Goal: Transaction & Acquisition: Subscribe to service/newsletter

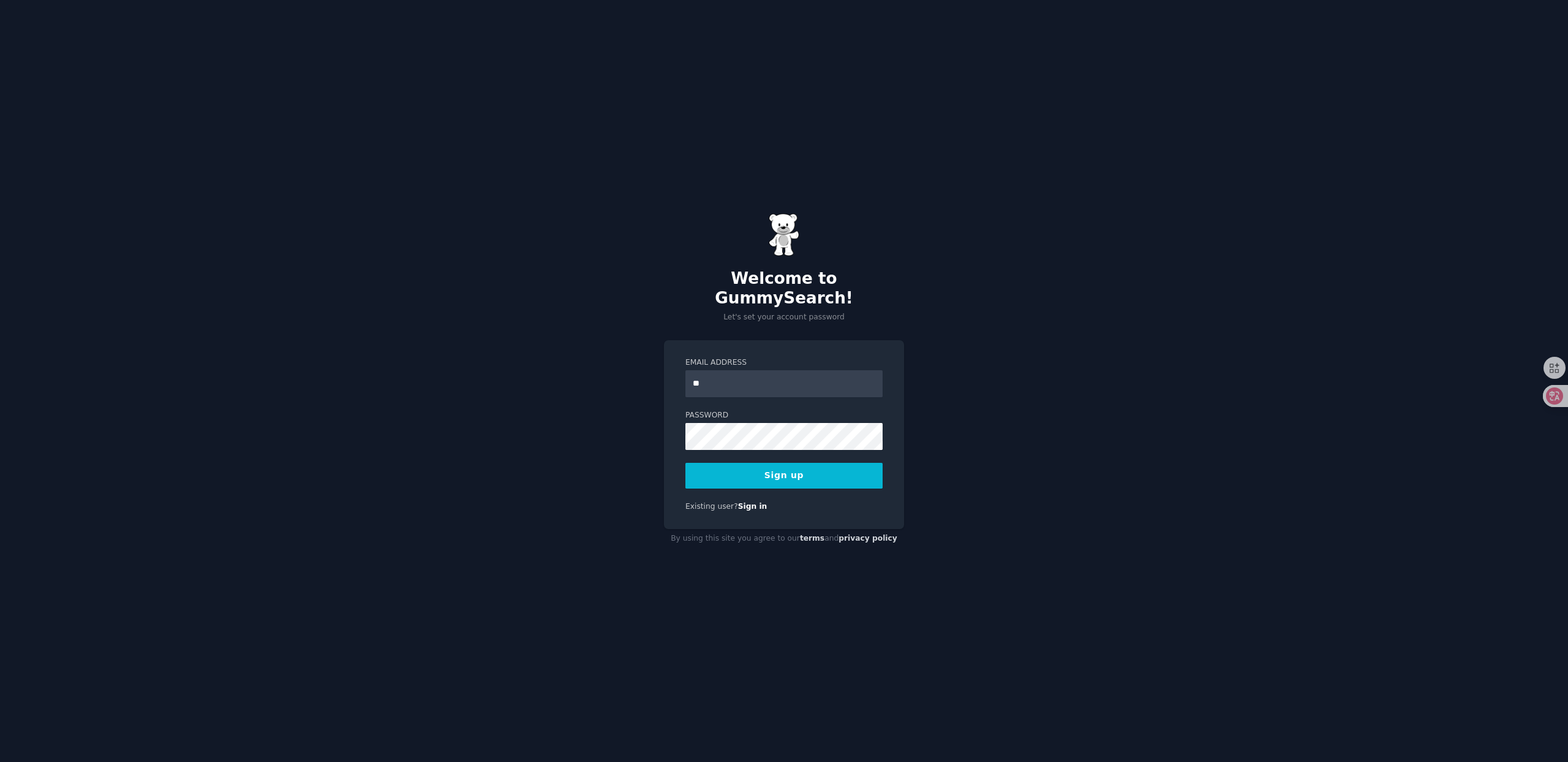
type input "**********"
click at [800, 469] on button "Sign up" at bounding box center [784, 475] width 197 height 25
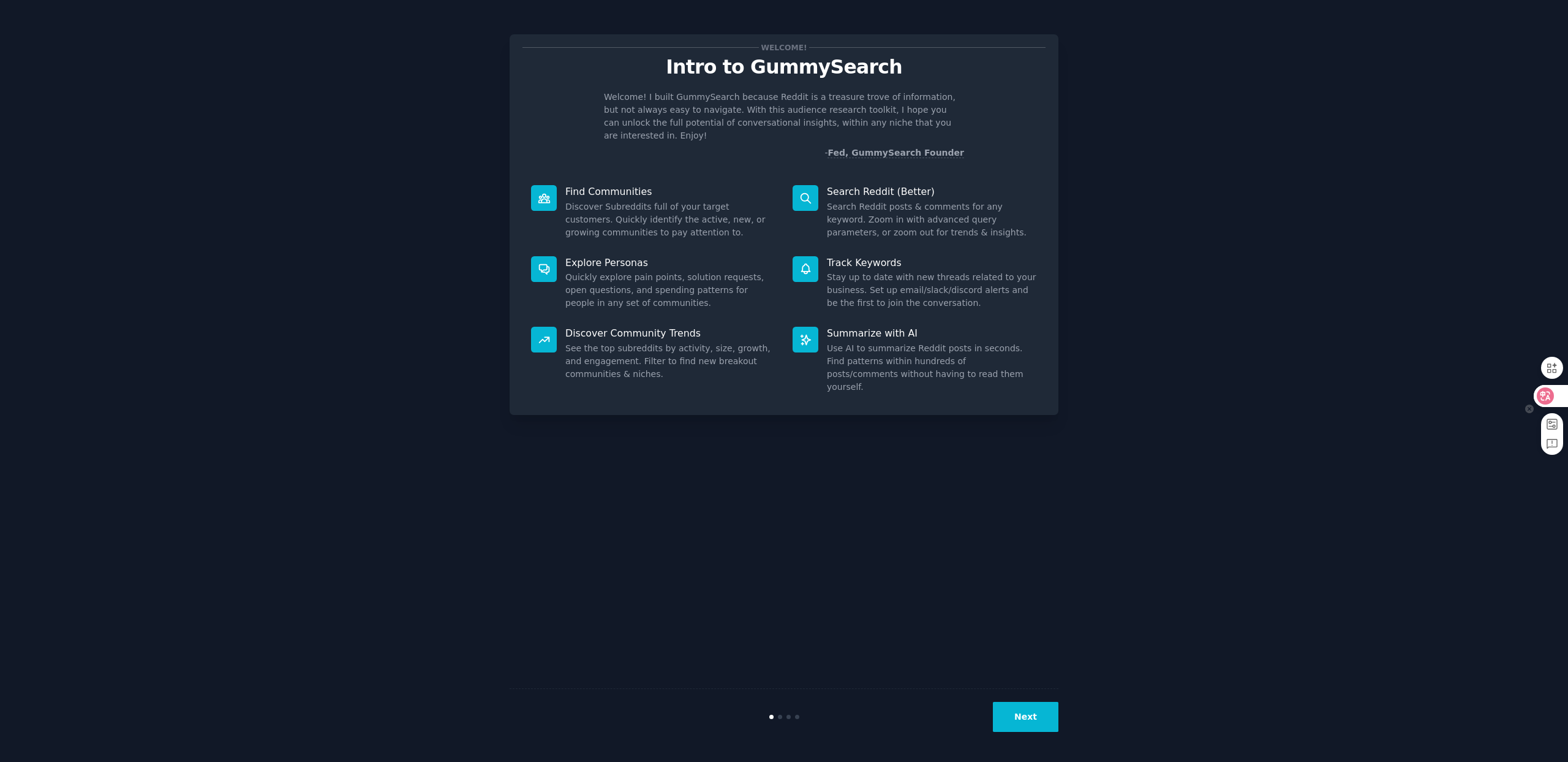
click at [1545, 394] on icon at bounding box center [1545, 396] width 10 height 10
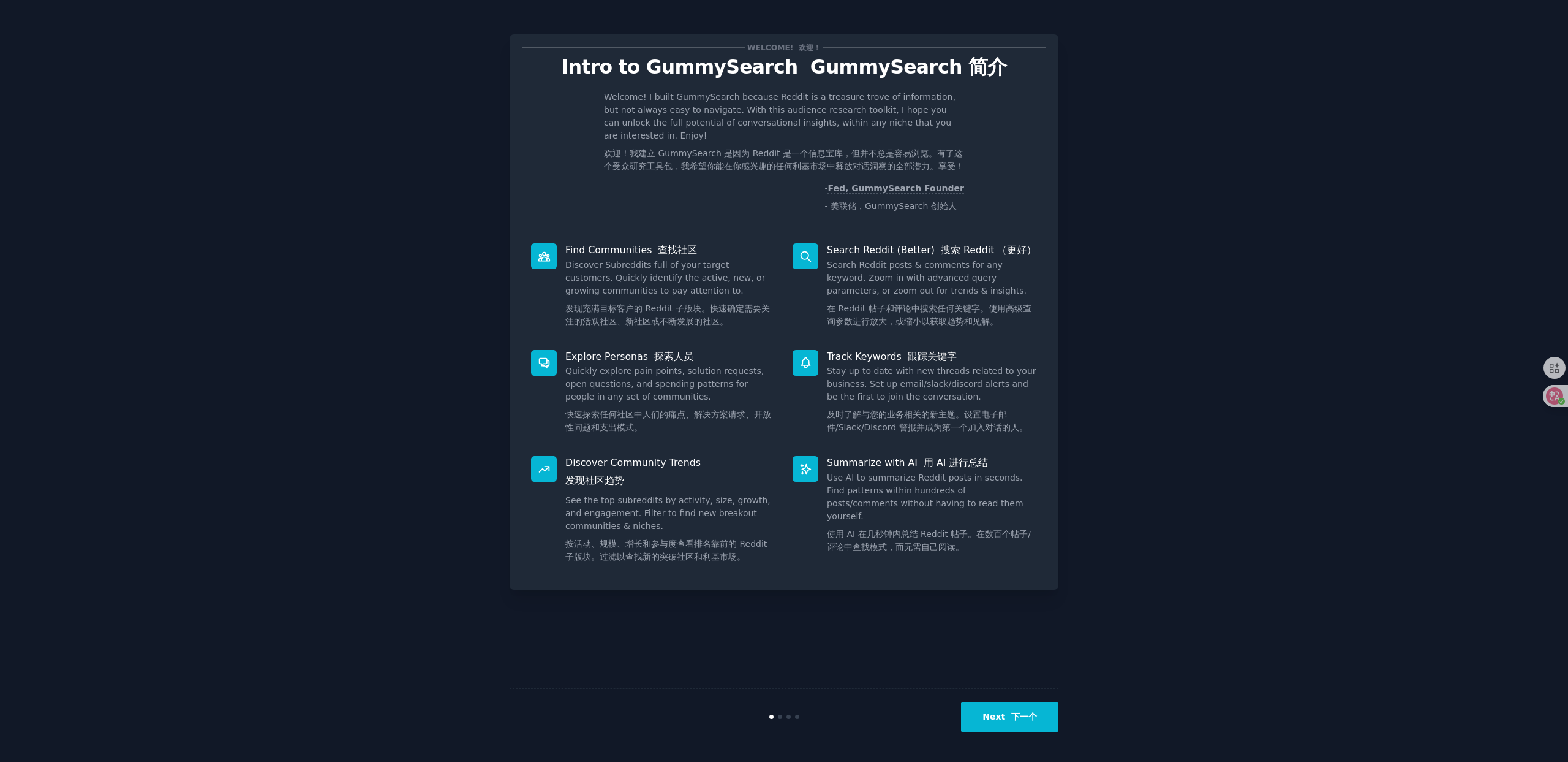
click at [1233, 388] on div "Welcome! 欢迎！ Intro to GummySearch GummySearch 简介 Welcome! I built GummySearch b…" at bounding box center [784, 381] width 1534 height 728
click at [1242, 370] on div "Welcome! 欢迎！ Intro to GummySearch GummySearch 简介 Welcome! I built GummySearch b…" at bounding box center [784, 381] width 1534 height 728
click at [1013, 712] on font "下一个" at bounding box center [1024, 717] width 25 height 10
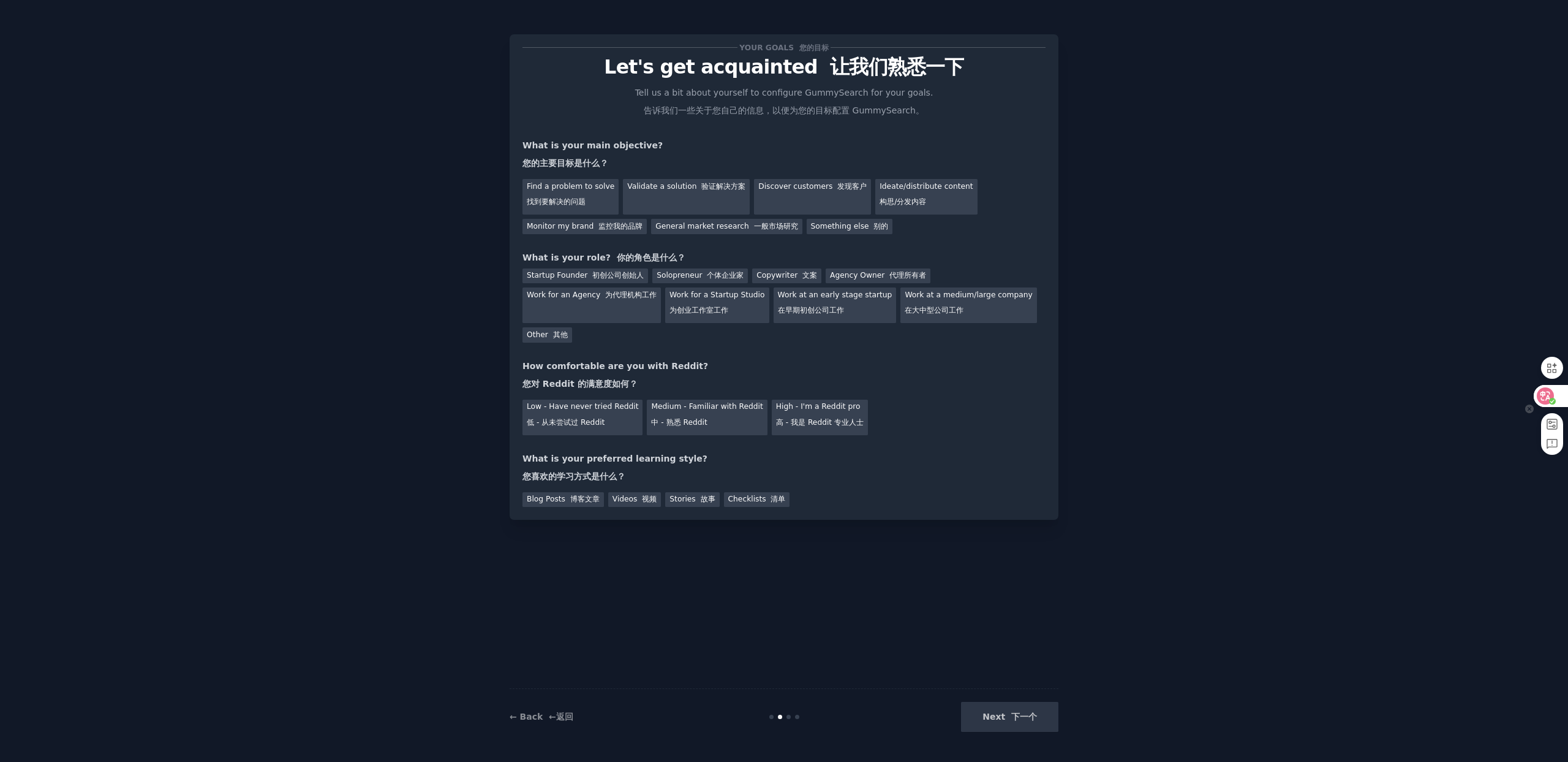
click at [1545, 395] on icon at bounding box center [1545, 396] width 12 height 12
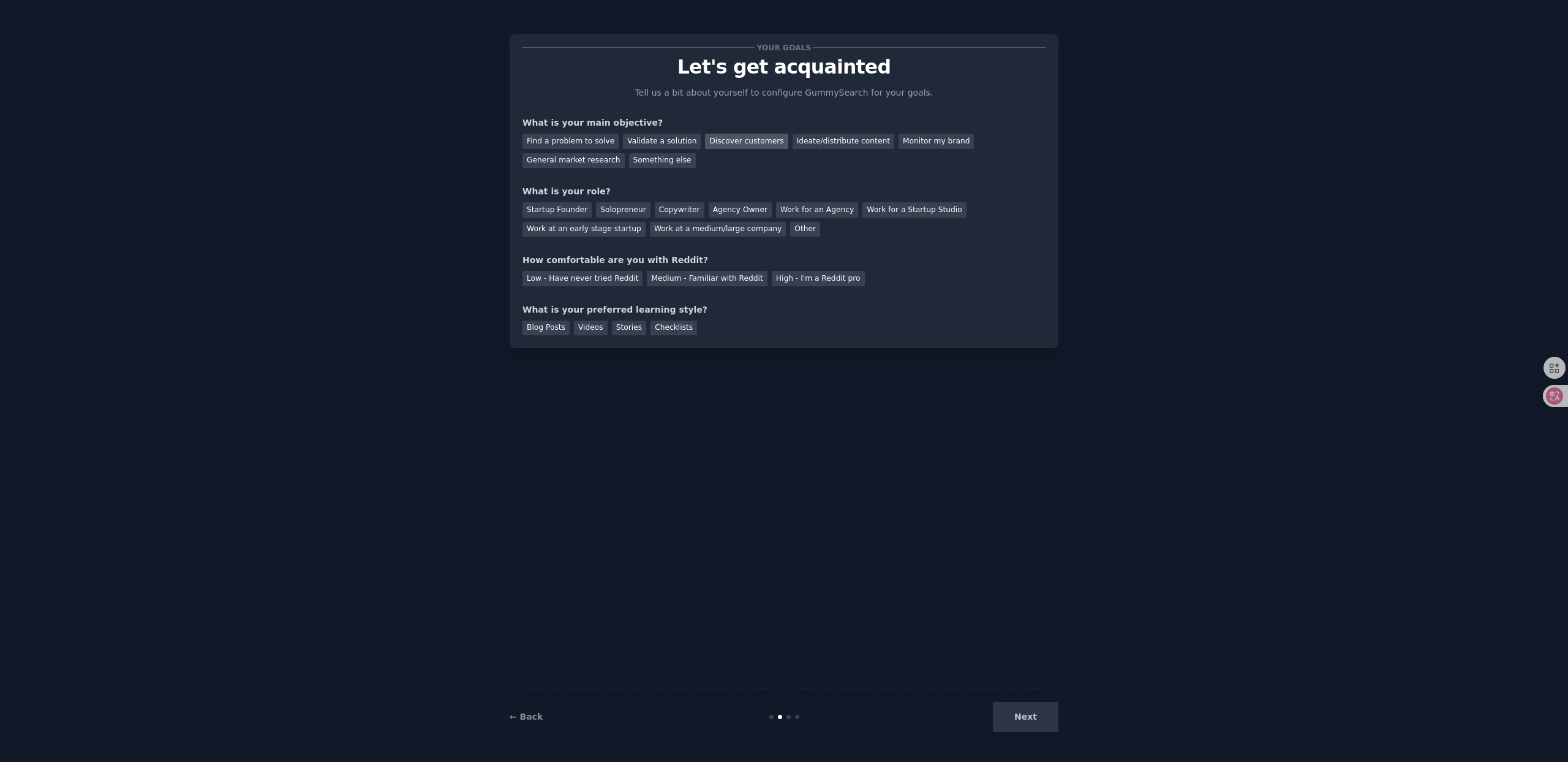
click at [745, 141] on div "Discover customers" at bounding box center [747, 141] width 82 height 15
click at [586, 160] on div "General market research" at bounding box center [573, 161] width 102 height 15
click at [712, 139] on div "Discover customers" at bounding box center [747, 141] width 82 height 15
click at [567, 210] on div "Startup Founder" at bounding box center [557, 210] width 69 height 15
click at [621, 281] on div "Low - Have never tried Reddit" at bounding box center [582, 278] width 120 height 15
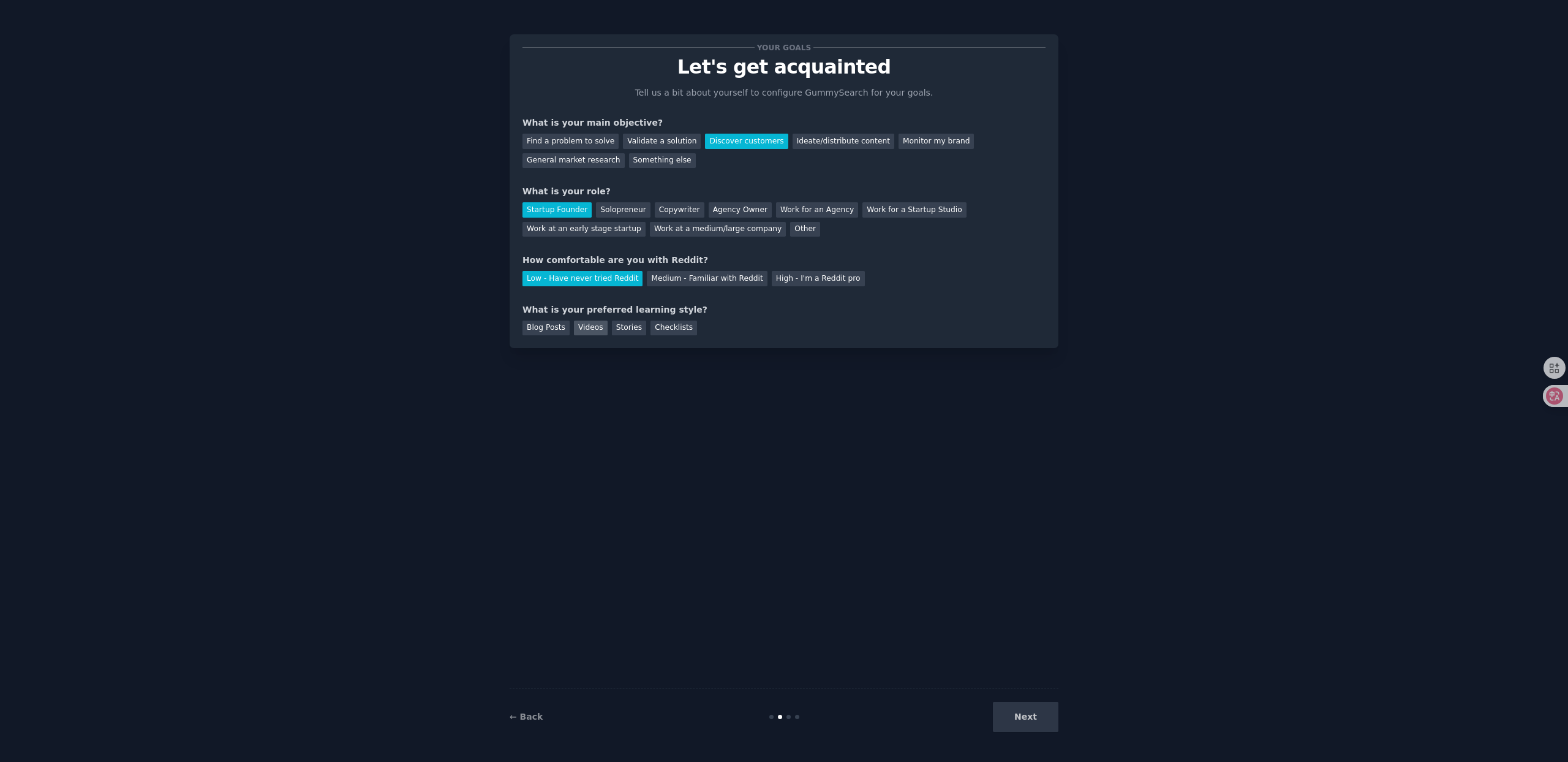
click at [597, 332] on div "Videos" at bounding box center [591, 328] width 34 height 15
click at [662, 335] on div "Your goals Let's get acquainted Tell us a bit about yourself to configure Gummy…" at bounding box center [784, 191] width 549 height 314
click at [665, 329] on div "Checklists" at bounding box center [674, 328] width 47 height 15
click at [560, 328] on div "Blog Posts" at bounding box center [546, 328] width 47 height 15
click at [1031, 728] on button "Next" at bounding box center [1025, 717] width 65 height 30
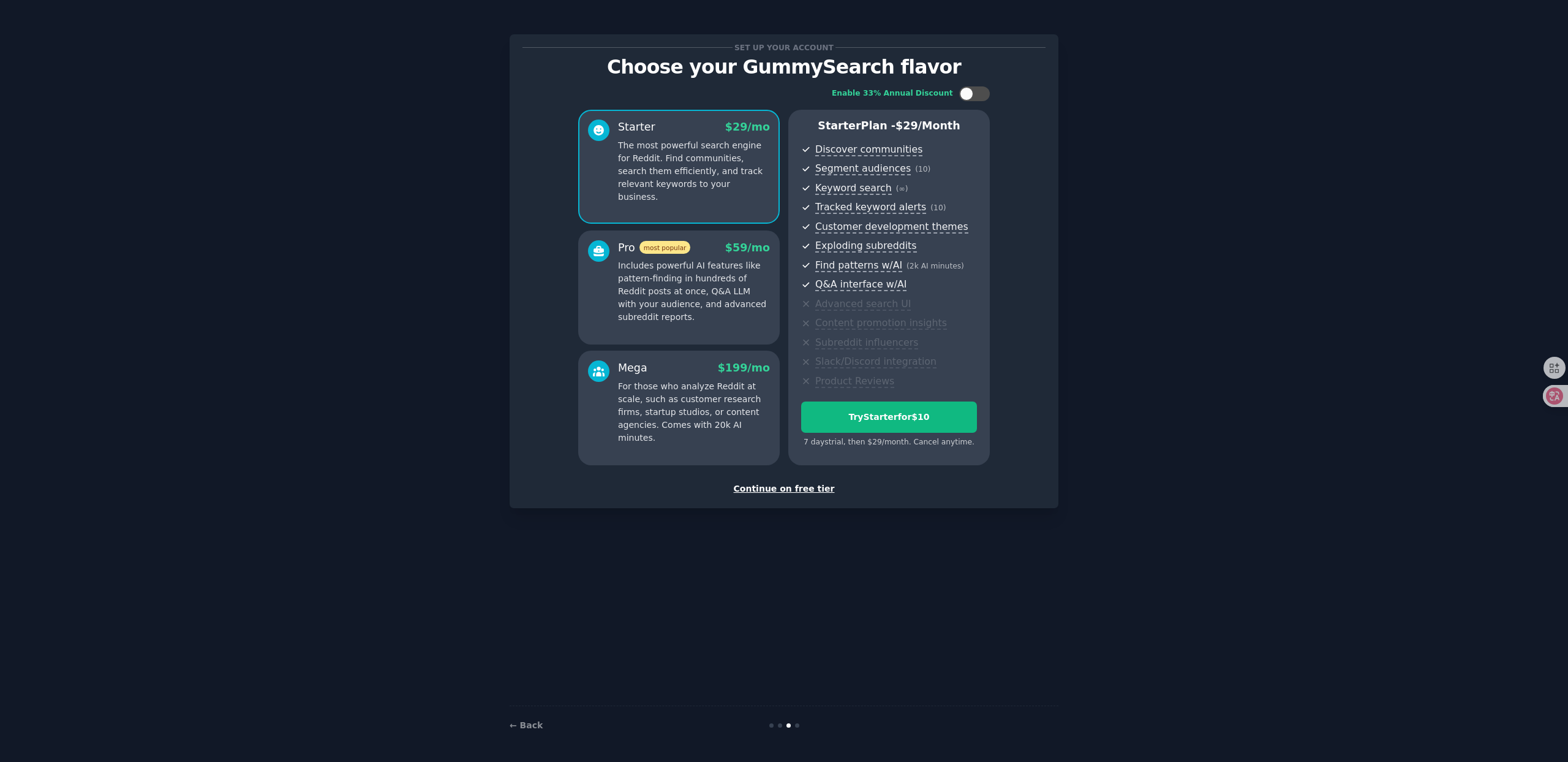
click at [819, 489] on div "Continue on free tier" at bounding box center [784, 489] width 523 height 13
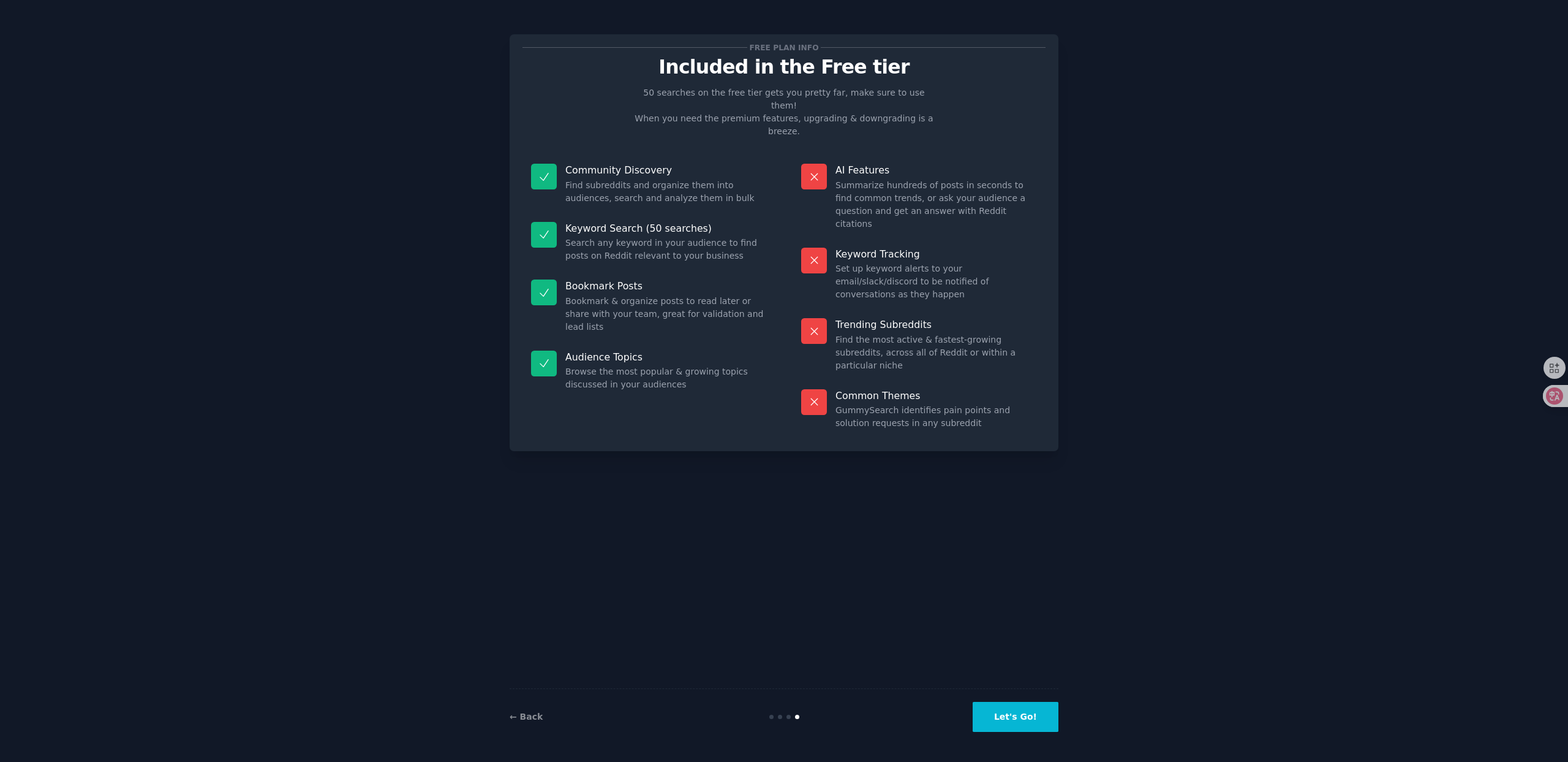
click at [1006, 708] on button "Let's Go!" at bounding box center [1015, 717] width 86 height 30
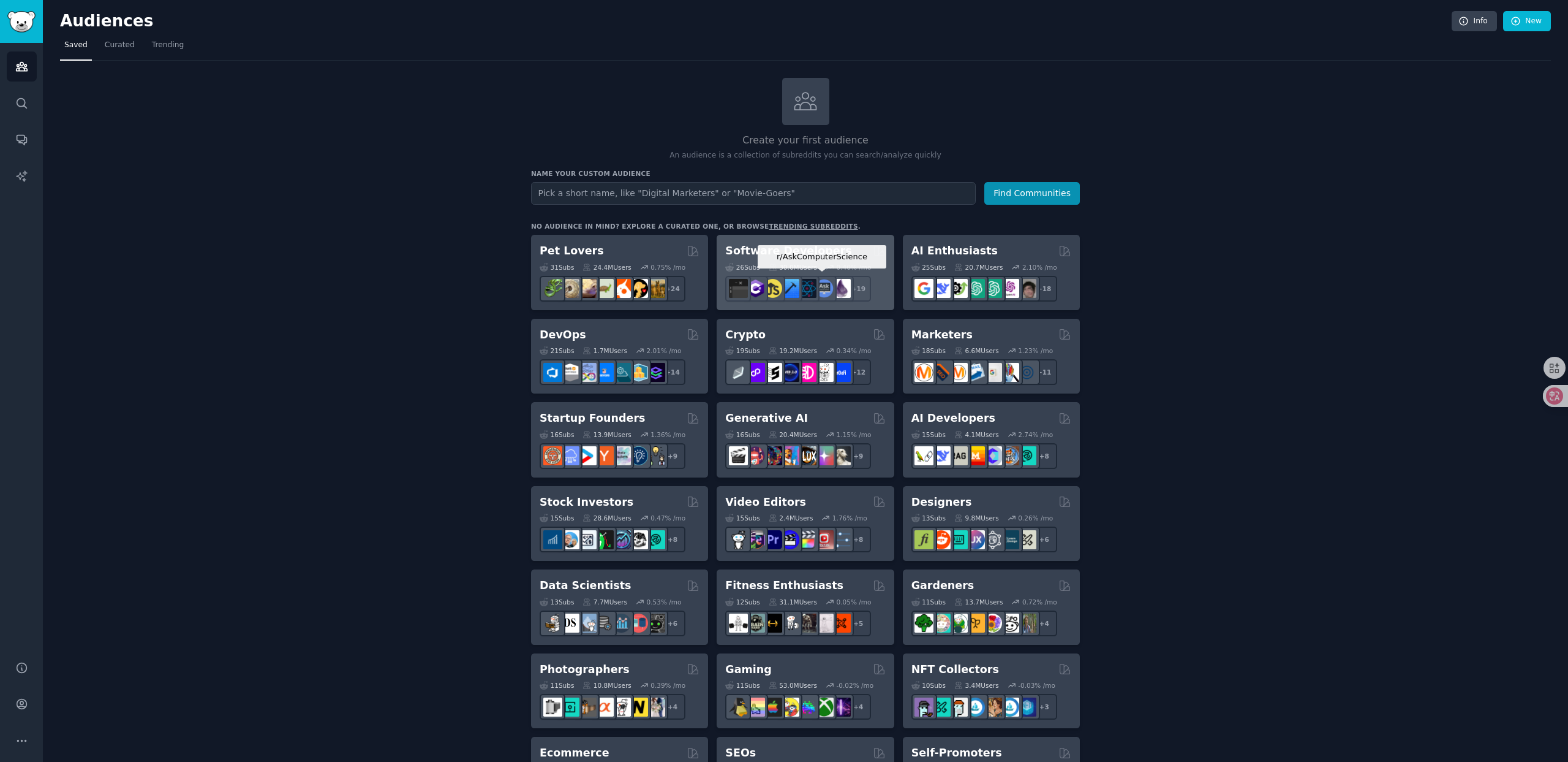
scroll to position [2, 0]
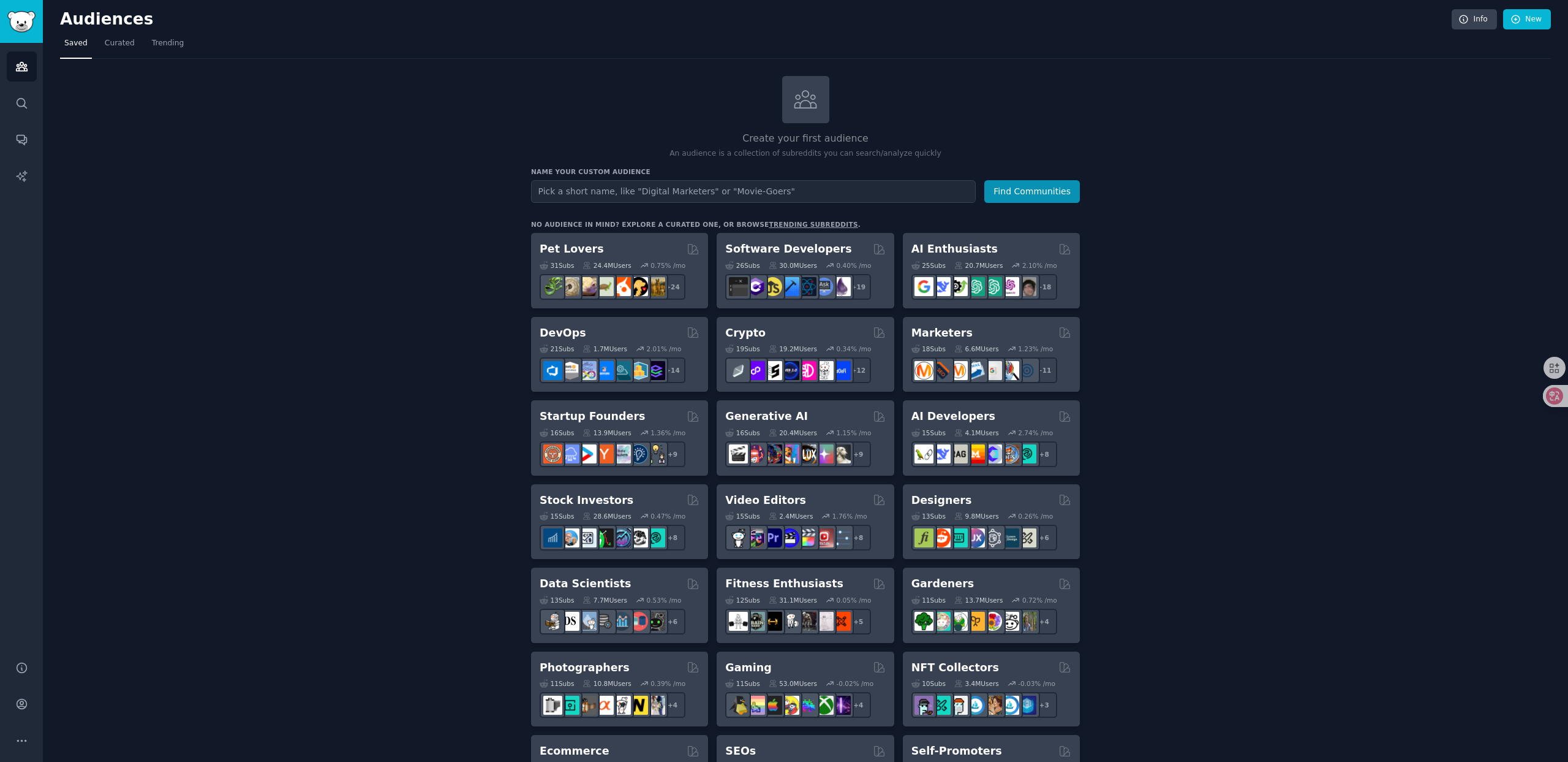
click at [782, 194] on input "text" at bounding box center [753, 191] width 445 height 23
click at [648, 186] on input "text" at bounding box center [753, 191] width 445 height 23
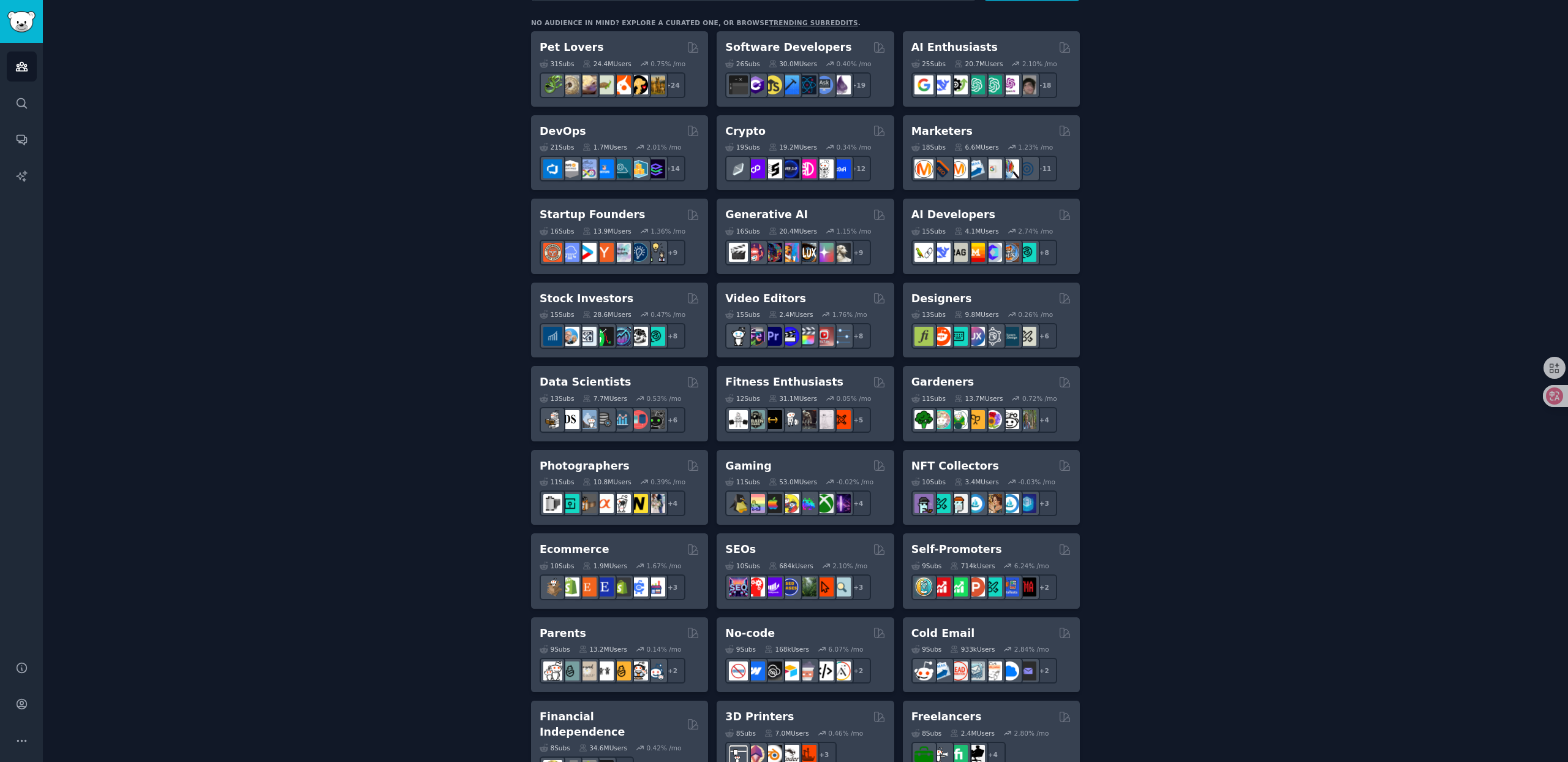
scroll to position [0, 0]
